Goal: Navigation & Orientation: Find specific page/section

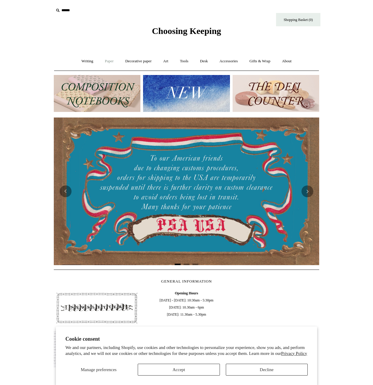
click at [108, 59] on link "Paper +" at bounding box center [110, 61] width 20 height 16
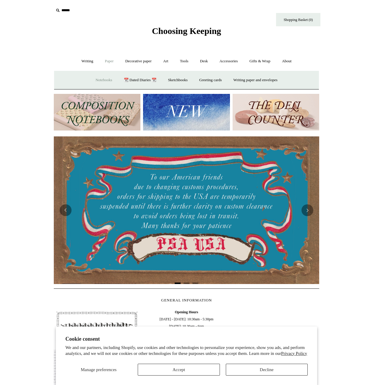
click at [100, 79] on link "Notebooks +" at bounding box center [103, 80] width 27 height 16
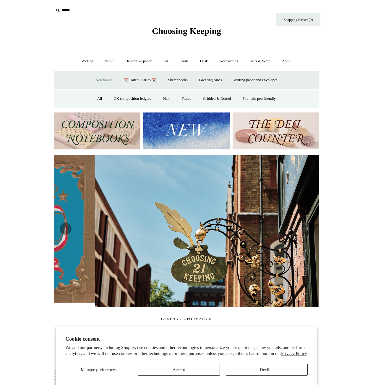
scroll to position [0, 265]
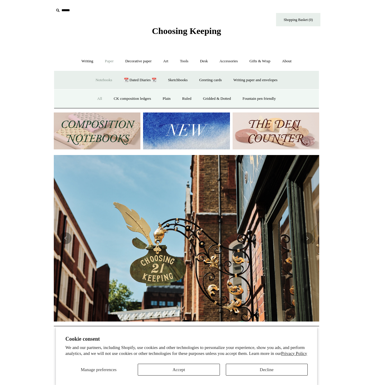
click at [93, 97] on link "All" at bounding box center [100, 99] width 16 height 16
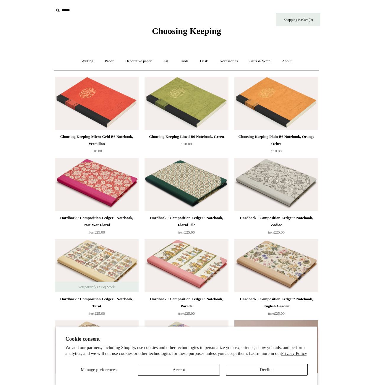
click at [166, 32] on span "Choosing Keeping" at bounding box center [186, 31] width 69 height 10
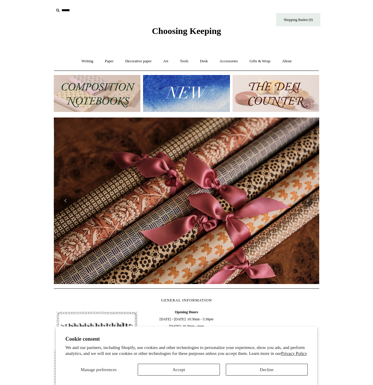
scroll to position [0, 531]
click at [338, 90] on html "Cookie consent We and our partners, including Shopify, use cookies and other te…" at bounding box center [186, 249] width 373 height 498
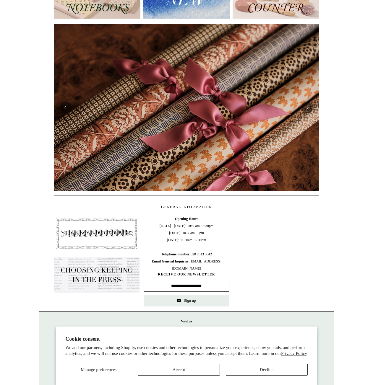
click at [29, 147] on html "Cookie consent We and our partners, including Shopify, use cookies and other te…" at bounding box center [186, 156] width 373 height 498
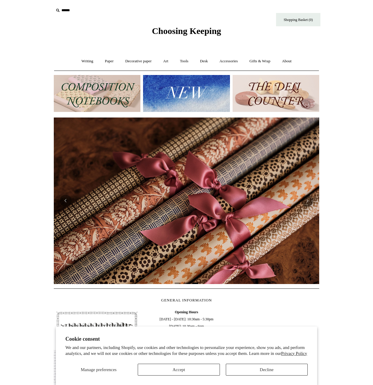
click at [288, 95] on img at bounding box center [276, 93] width 87 height 37
